Goal: Use online tool/utility: Utilize a website feature to perform a specific function

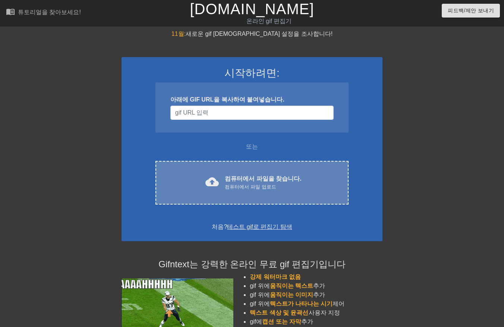
scroll to position [13, 0]
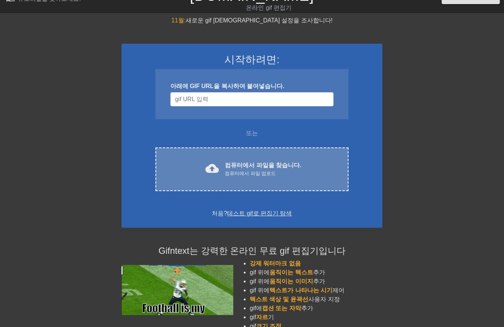
click at [229, 163] on font "컴퓨터에서 파일을 찾습니다." at bounding box center [263, 165] width 76 height 6
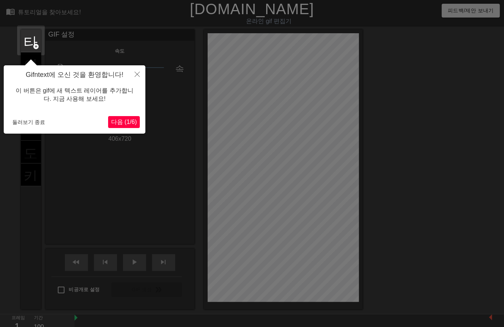
scroll to position [18, 0]
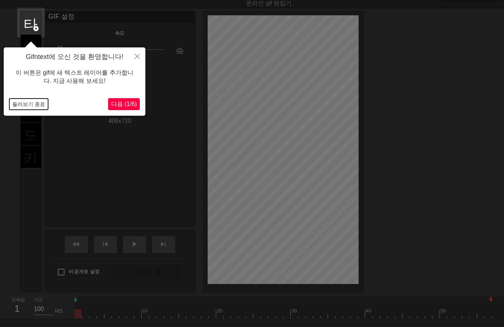
click at [28, 105] on button "둘러보기 종료" at bounding box center [28, 103] width 39 height 11
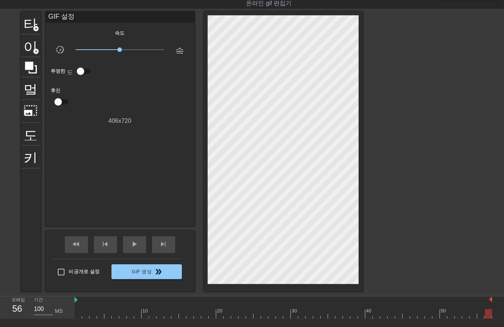
drag, startPoint x: 78, startPoint y: 317, endPoint x: 528, endPoint y: 323, distance: 450.7
click at [504, 323] on html "menu_book 튜토리얼을 찾아보세요! [DOMAIN_NAME] 온라인 gif 편집기 피드백/제안 보내기 타이틀 add_circle 이미지 …" at bounding box center [252, 176] width 504 height 388
drag, startPoint x: 490, startPoint y: 314, endPoint x: 505, endPoint y: 313, distance: 15.3
click at [504, 313] on html "menu_book 튜토리얼을 찾아보세요! [DOMAIN_NAME] 온라인 gif 편집기 피드백/제안 보내기 타이틀 add_circle 이미지 …" at bounding box center [252, 176] width 504 height 388
click at [496, 314] on div "10 20 30 40 50" at bounding box center [290, 307] width 430 height 22
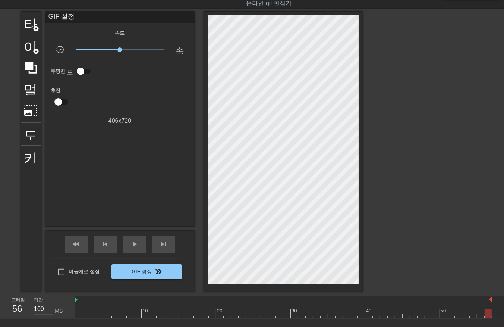
click at [81, 317] on div at bounding box center [284, 313] width 418 height 9
drag, startPoint x: 361, startPoint y: 195, endPoint x: 367, endPoint y: 198, distance: 7.0
click at [363, 197] on div "타이틀 add_circle 이미지 add_circle 멀떠구니 photo_size_select_large 도움말 키보드 GIF 설정 속도 sl…" at bounding box center [252, 152] width 504 height 280
click at [81, 315] on div at bounding box center [78, 313] width 7 height 9
drag, startPoint x: 77, startPoint y: 316, endPoint x: 18, endPoint y: 320, distance: 59.8
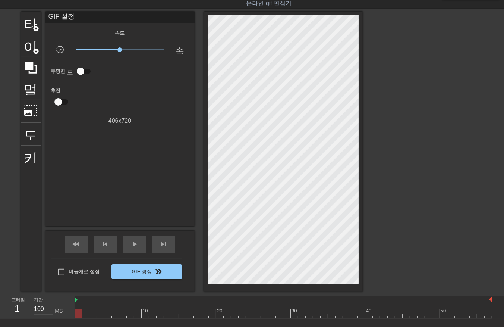
click at [0, 326] on html "menu_book 튜토리얼을 찾아보세요! [DOMAIN_NAME] 온라인 gif 편집기 피드백/제안 보내기 타이틀 add_circle 이미지 …" at bounding box center [252, 176] width 504 height 388
drag, startPoint x: 85, startPoint y: 316, endPoint x: 91, endPoint y: 316, distance: 6.8
click at [86, 316] on div at bounding box center [284, 313] width 418 height 9
click at [93, 313] on div at bounding box center [284, 313] width 418 height 9
click at [101, 315] on div at bounding box center [284, 313] width 418 height 9
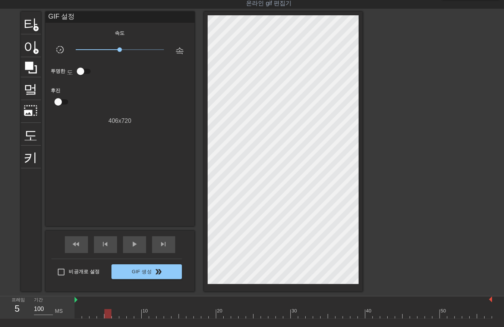
drag, startPoint x: 107, startPoint y: 315, endPoint x: 120, endPoint y: 320, distance: 13.5
click at [109, 316] on div at bounding box center [284, 313] width 418 height 9
drag, startPoint x: 113, startPoint y: 316, endPoint x: 121, endPoint y: 316, distance: 8.2
click at [113, 316] on div at bounding box center [284, 313] width 418 height 9
drag, startPoint x: 122, startPoint y: 316, endPoint x: 129, endPoint y: 317, distance: 6.9
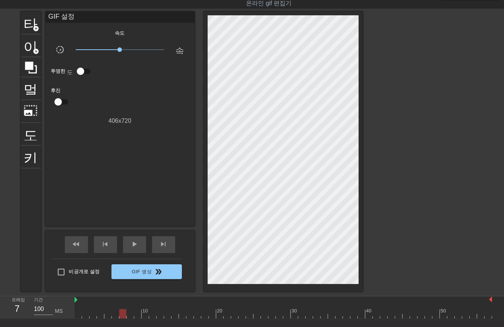
click at [123, 316] on div at bounding box center [284, 313] width 418 height 9
click at [131, 317] on div at bounding box center [284, 313] width 418 height 9
click at [137, 316] on div at bounding box center [284, 313] width 418 height 9
drag, startPoint x: 144, startPoint y: 318, endPoint x: 150, endPoint y: 318, distance: 5.6
click at [146, 318] on div "menu_book 튜토리얼을 찾아보세요! [DOMAIN_NAME] 온라인 gif 편집기 피드백/제안 보내기 타이틀 add_circle 이미지 …" at bounding box center [252, 176] width 504 height 388
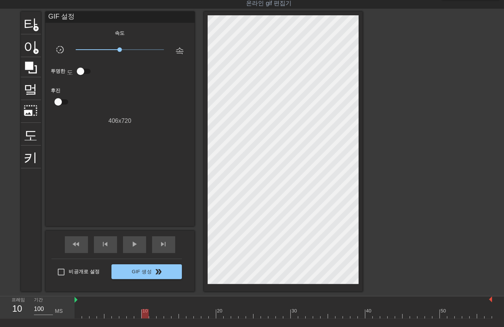
drag, startPoint x: 143, startPoint y: 315, endPoint x: 150, endPoint y: 319, distance: 8.5
click at [144, 316] on div at bounding box center [284, 313] width 418 height 9
drag, startPoint x: 150, startPoint y: 315, endPoint x: 154, endPoint y: 315, distance: 3.7
click at [151, 315] on div at bounding box center [284, 313] width 418 height 9
click at [159, 316] on div at bounding box center [284, 313] width 418 height 9
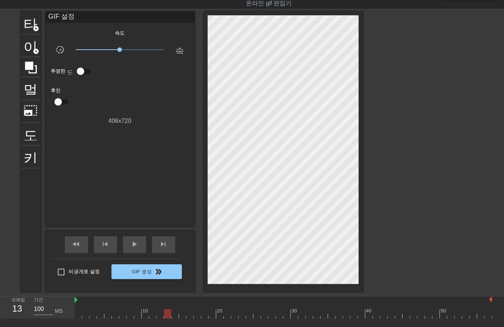
drag, startPoint x: 166, startPoint y: 314, endPoint x: 173, endPoint y: 314, distance: 6.7
click at [168, 314] on div at bounding box center [284, 313] width 418 height 9
drag, startPoint x: 174, startPoint y: 315, endPoint x: 180, endPoint y: 316, distance: 5.8
click at [178, 316] on div at bounding box center [284, 313] width 418 height 9
drag, startPoint x: 181, startPoint y: 315, endPoint x: 188, endPoint y: 316, distance: 7.5
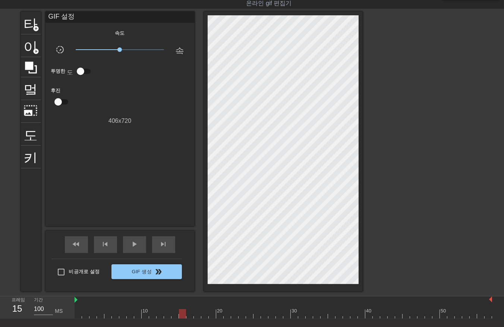
click at [184, 316] on div at bounding box center [284, 313] width 418 height 9
click at [188, 314] on div at bounding box center [284, 313] width 418 height 9
click at [195, 313] on div at bounding box center [284, 313] width 418 height 9
click at [202, 315] on div at bounding box center [284, 313] width 418 height 9
click at [212, 314] on div at bounding box center [284, 313] width 418 height 9
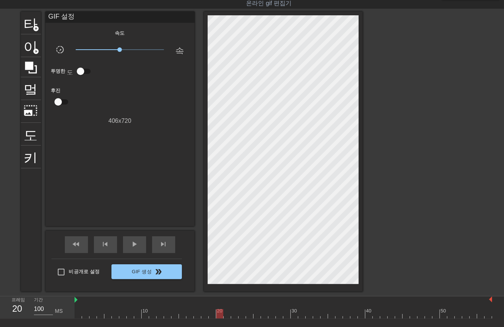
drag, startPoint x: 219, startPoint y: 315, endPoint x: 225, endPoint y: 315, distance: 6.4
click at [220, 315] on div at bounding box center [284, 313] width 418 height 9
click at [228, 315] on div at bounding box center [284, 313] width 418 height 9
drag, startPoint x: 234, startPoint y: 315, endPoint x: 240, endPoint y: 316, distance: 6.1
click at [234, 315] on div at bounding box center [284, 313] width 418 height 9
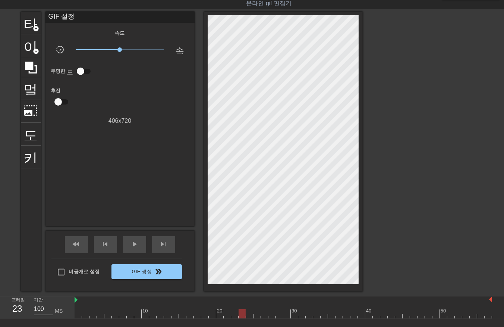
drag, startPoint x: 241, startPoint y: 314, endPoint x: 248, endPoint y: 315, distance: 6.4
click at [243, 315] on div at bounding box center [284, 313] width 418 height 9
drag, startPoint x: 248, startPoint y: 314, endPoint x: 254, endPoint y: 313, distance: 6.4
click at [249, 314] on div at bounding box center [284, 313] width 418 height 9
click at [259, 315] on div at bounding box center [284, 313] width 418 height 9
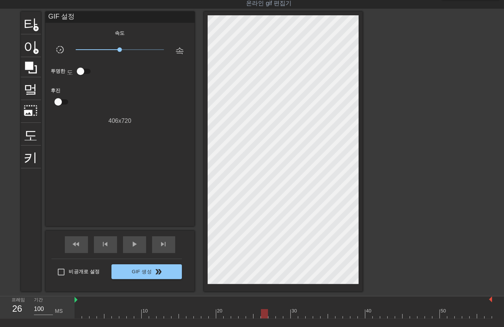
drag, startPoint x: 264, startPoint y: 314, endPoint x: 271, endPoint y: 316, distance: 7.6
click at [266, 315] on div at bounding box center [284, 313] width 418 height 9
click at [271, 316] on div at bounding box center [284, 313] width 418 height 9
drag, startPoint x: 278, startPoint y: 314, endPoint x: 284, endPoint y: 313, distance: 5.7
click at [279, 314] on div at bounding box center [284, 313] width 418 height 9
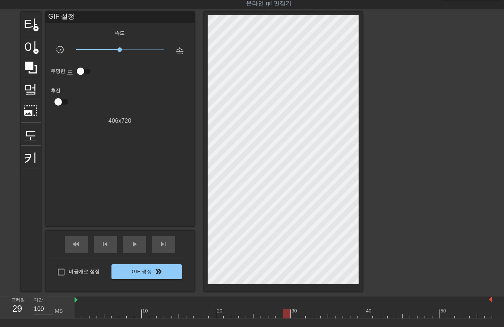
click at [285, 312] on div at bounding box center [284, 313] width 418 height 9
drag, startPoint x: 294, startPoint y: 313, endPoint x: 297, endPoint y: 316, distance: 4.0
click at [294, 314] on div at bounding box center [284, 313] width 418 height 9
drag, startPoint x: 303, startPoint y: 315, endPoint x: 309, endPoint y: 316, distance: 5.5
click at [304, 316] on div at bounding box center [284, 313] width 418 height 9
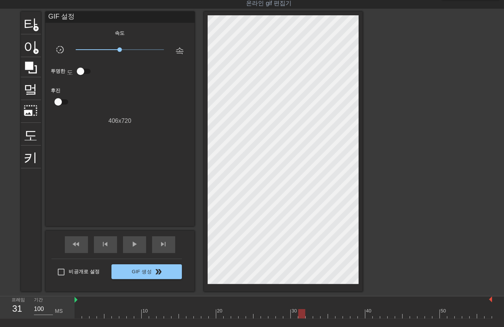
click at [310, 316] on div at bounding box center [284, 313] width 418 height 9
click at [318, 315] on div at bounding box center [284, 313] width 418 height 9
click at [326, 316] on div at bounding box center [284, 313] width 418 height 9
drag, startPoint x: 331, startPoint y: 314, endPoint x: 335, endPoint y: 318, distance: 5.5
click at [332, 316] on div at bounding box center [284, 313] width 418 height 9
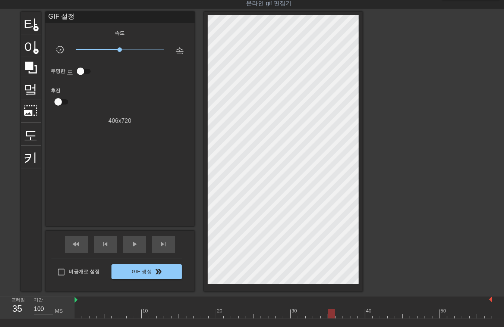
click at [338, 314] on div at bounding box center [284, 313] width 418 height 9
click at [347, 315] on div at bounding box center [284, 313] width 418 height 9
drag, startPoint x: 352, startPoint y: 314, endPoint x: 356, endPoint y: 317, distance: 5.1
click at [352, 315] on div at bounding box center [284, 313] width 418 height 9
click at [361, 314] on div at bounding box center [284, 313] width 418 height 9
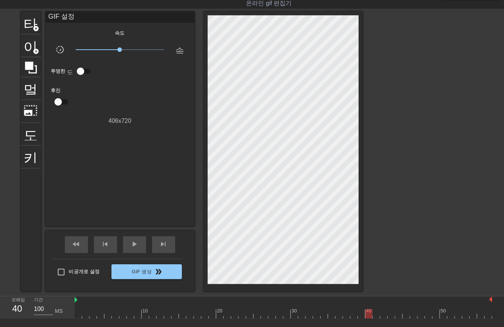
drag, startPoint x: 369, startPoint y: 313, endPoint x: 373, endPoint y: 316, distance: 5.7
click at [369, 314] on div at bounding box center [284, 313] width 418 height 9
click at [376, 316] on div at bounding box center [284, 313] width 418 height 9
drag, startPoint x: 384, startPoint y: 312, endPoint x: 386, endPoint y: 316, distance: 4.4
click at [386, 316] on div at bounding box center [284, 313] width 418 height 9
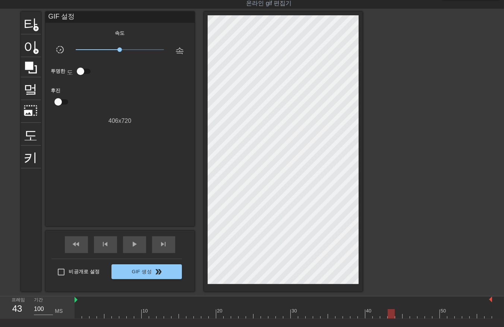
click at [392, 316] on div at bounding box center [284, 313] width 418 height 9
drag, startPoint x: 398, startPoint y: 315, endPoint x: 404, endPoint y: 319, distance: 7.0
click at [399, 316] on div at bounding box center [284, 313] width 418 height 9
drag, startPoint x: 406, startPoint y: 314, endPoint x: 412, endPoint y: 318, distance: 6.9
click at [407, 315] on div at bounding box center [284, 313] width 418 height 9
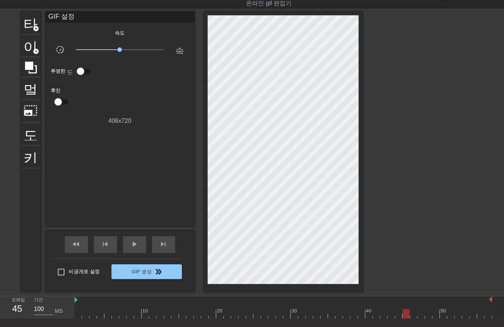
click at [413, 313] on div at bounding box center [284, 313] width 418 height 9
click at [419, 316] on div at bounding box center [284, 313] width 418 height 9
drag, startPoint x: 427, startPoint y: 312, endPoint x: 430, endPoint y: 315, distance: 4.2
click at [428, 315] on div at bounding box center [284, 313] width 418 height 9
click at [434, 313] on div at bounding box center [284, 313] width 418 height 9
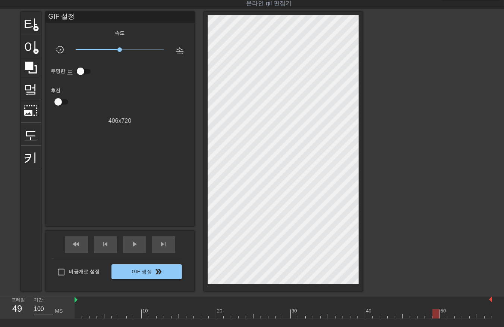
click at [445, 316] on div at bounding box center [284, 313] width 418 height 9
drag, startPoint x: 452, startPoint y: 313, endPoint x: 455, endPoint y: 315, distance: 4.3
click at [452, 314] on div at bounding box center [284, 313] width 418 height 9
drag, startPoint x: 458, startPoint y: 314, endPoint x: 464, endPoint y: 316, distance: 6.7
click at [459, 315] on div at bounding box center [284, 313] width 418 height 9
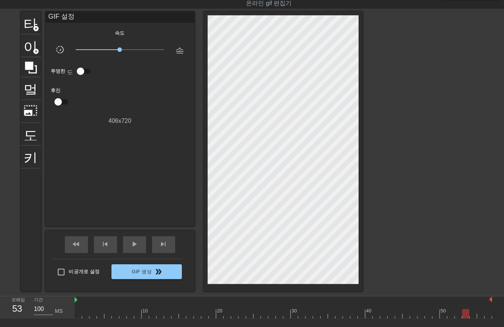
drag, startPoint x: 465, startPoint y: 313, endPoint x: 470, endPoint y: 316, distance: 5.3
click at [466, 315] on div at bounding box center [284, 313] width 418 height 9
click at [473, 316] on div at bounding box center [284, 313] width 418 height 9
drag, startPoint x: 480, startPoint y: 313, endPoint x: 486, endPoint y: 316, distance: 6.7
click at [483, 316] on div at bounding box center [284, 313] width 418 height 9
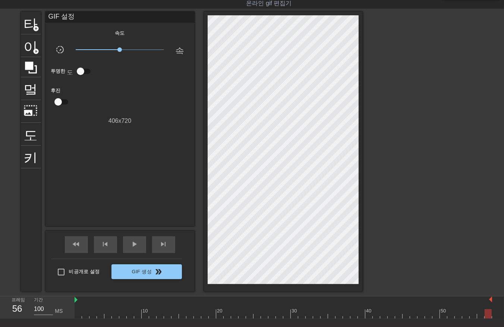
click at [488, 314] on div at bounding box center [284, 313] width 418 height 9
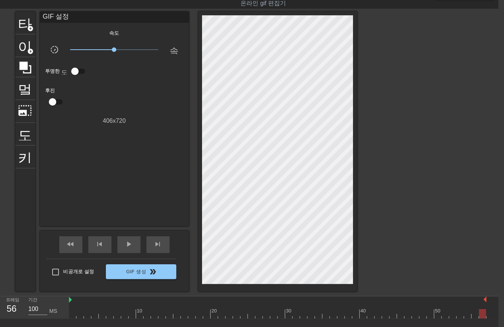
click at [490, 312] on div "10 20 30 40 50" at bounding box center [284, 307] width 430 height 22
click at [492, 315] on div "10 20 30 40 50" at bounding box center [284, 307] width 430 height 22
drag
click at [491, 318] on div "menu_book 튜토리얼을 찾아보세요! [DOMAIN_NAME] 온라인 gif 편집기 피드백/제안 보내기 타이틀 add_circle 이미지 …" at bounding box center [246, 176] width 504 height 388
